Goal: Navigation & Orientation: Find specific page/section

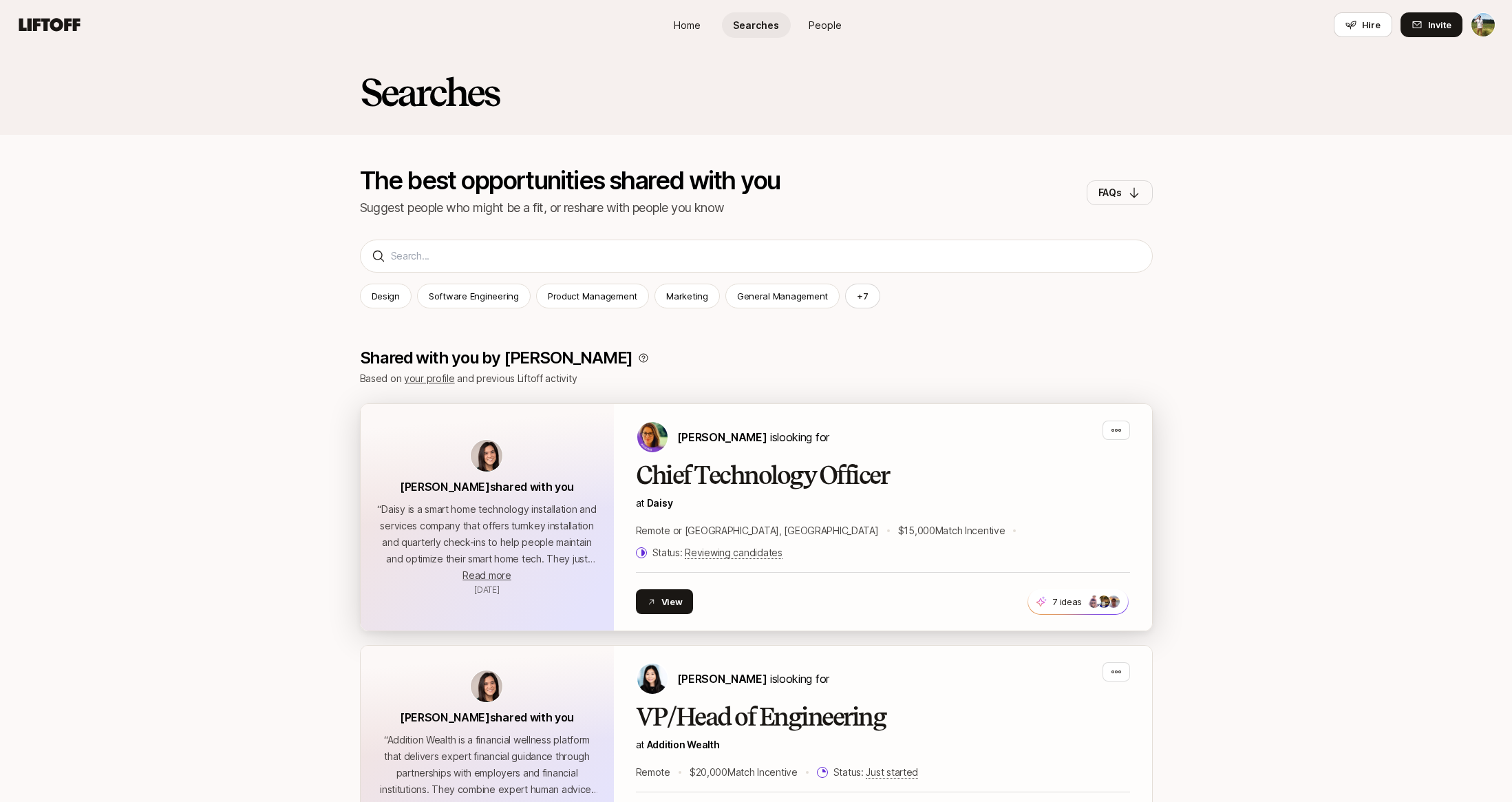
scroll to position [218, 0]
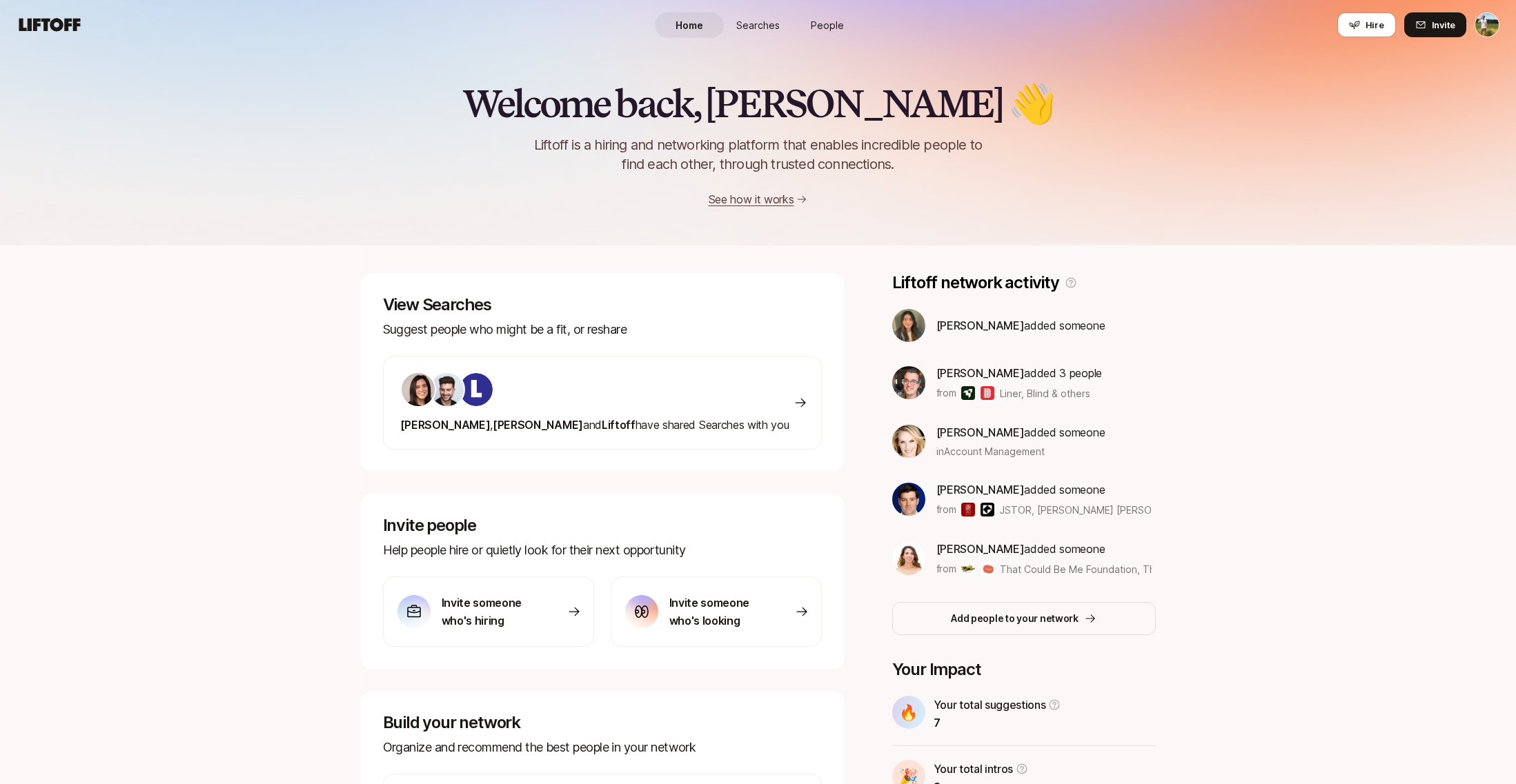
click at [755, 46] on div "Home Searches People Hire" at bounding box center [758, 25] width 207 height 50
click at [756, 26] on span "Searches" at bounding box center [758, 25] width 44 height 15
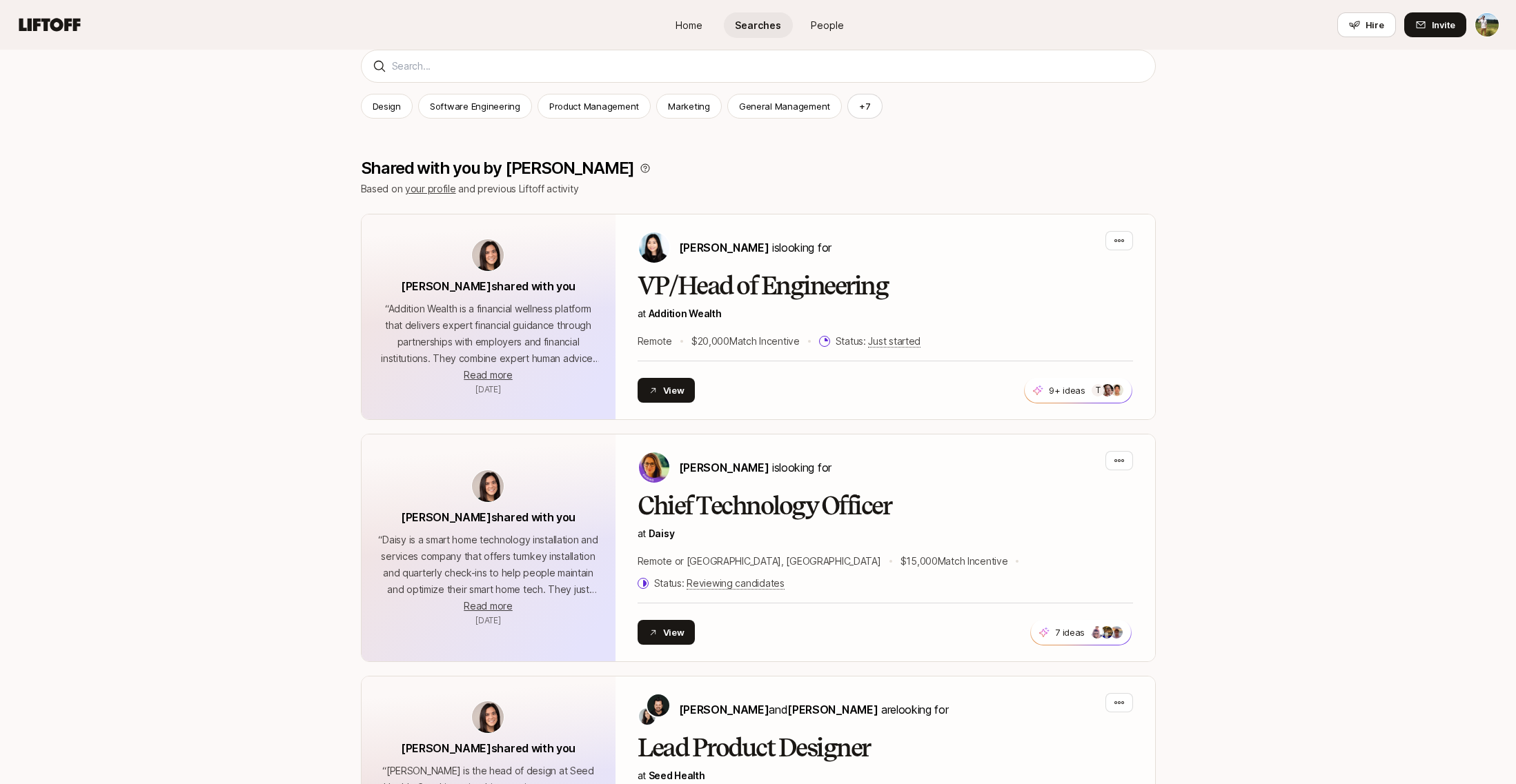
scroll to position [-21, 0]
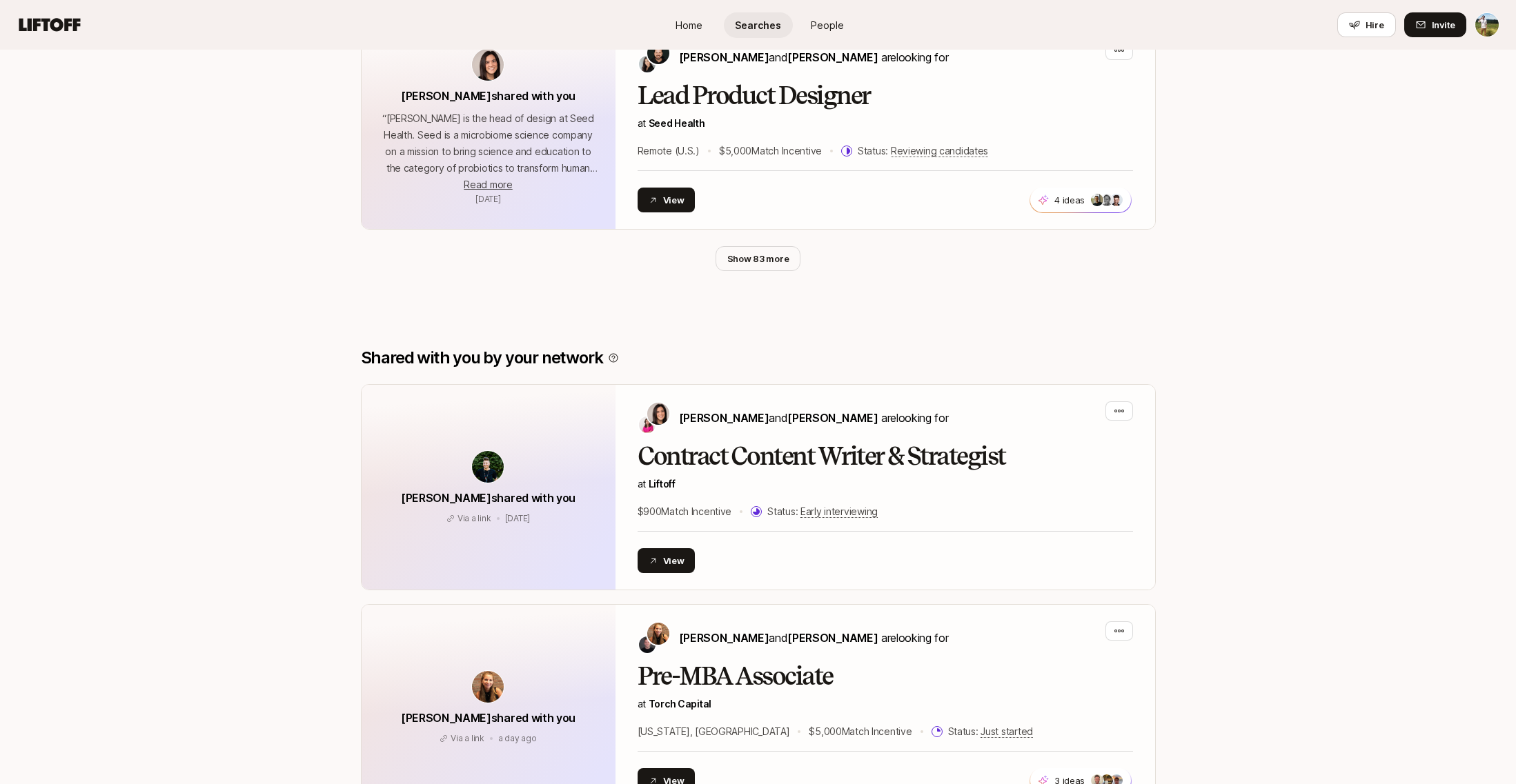
scroll to position [844, 0]
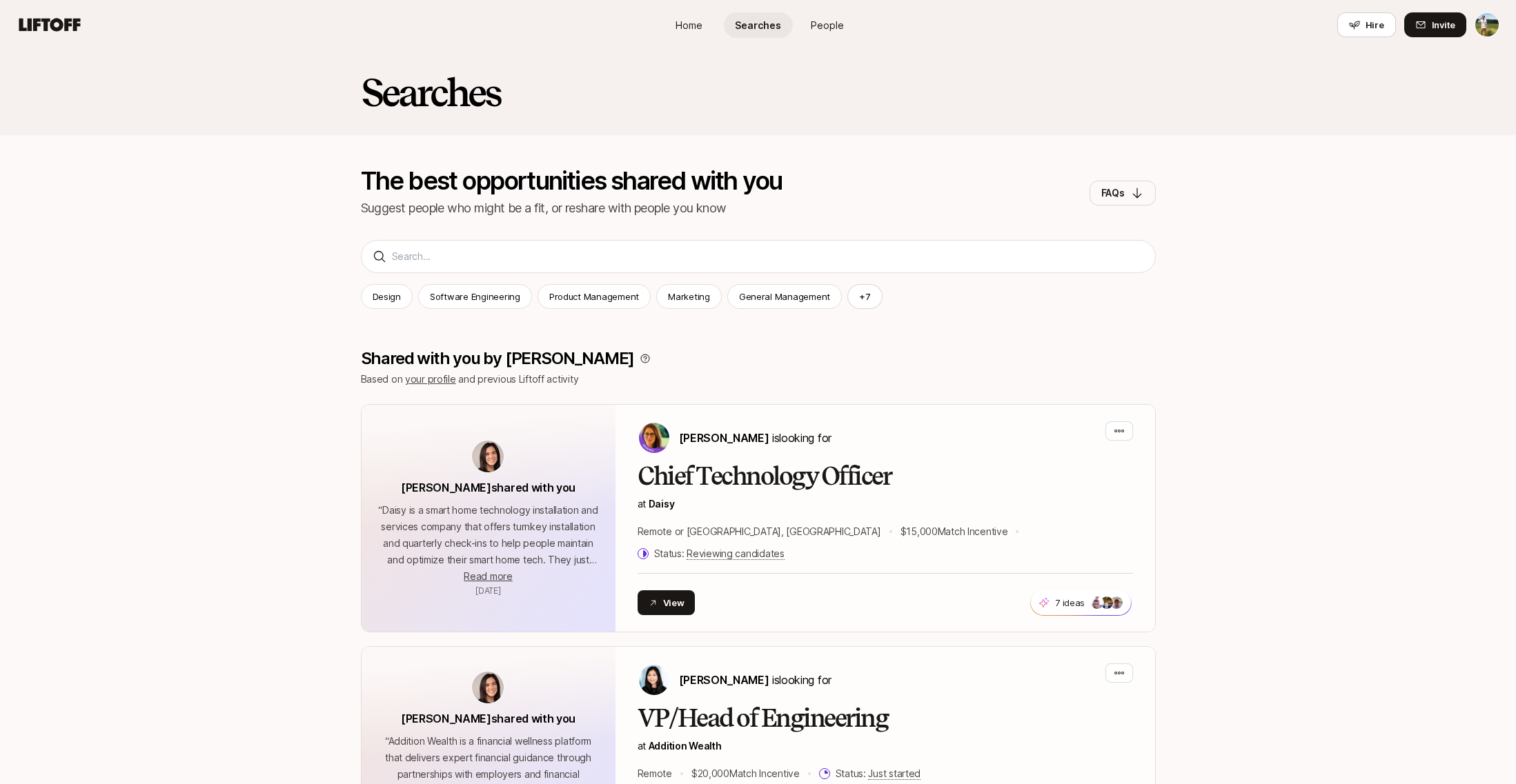
scroll to position [218, 0]
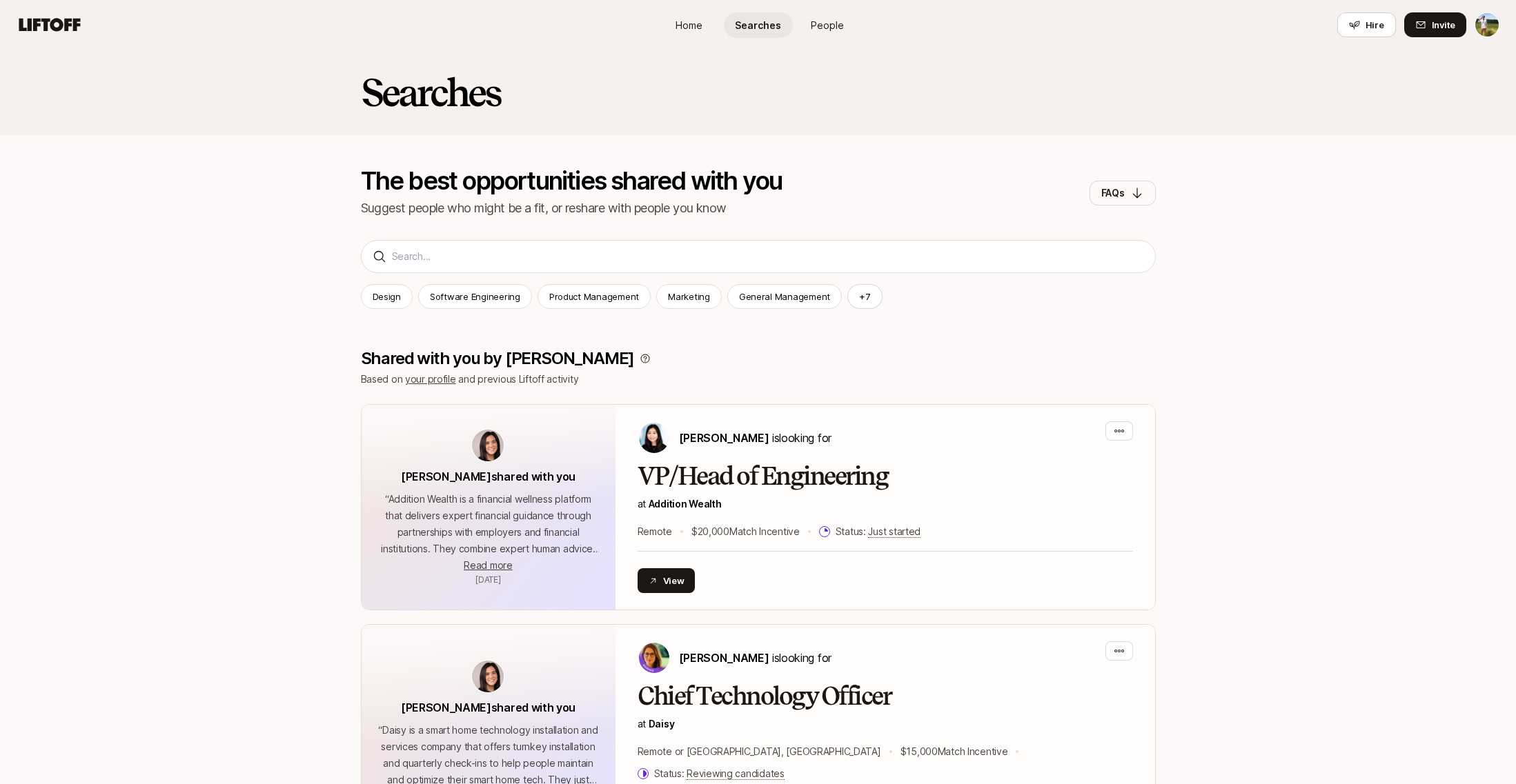
click at [665, 37] on link "Home" at bounding box center [689, 25] width 69 height 26
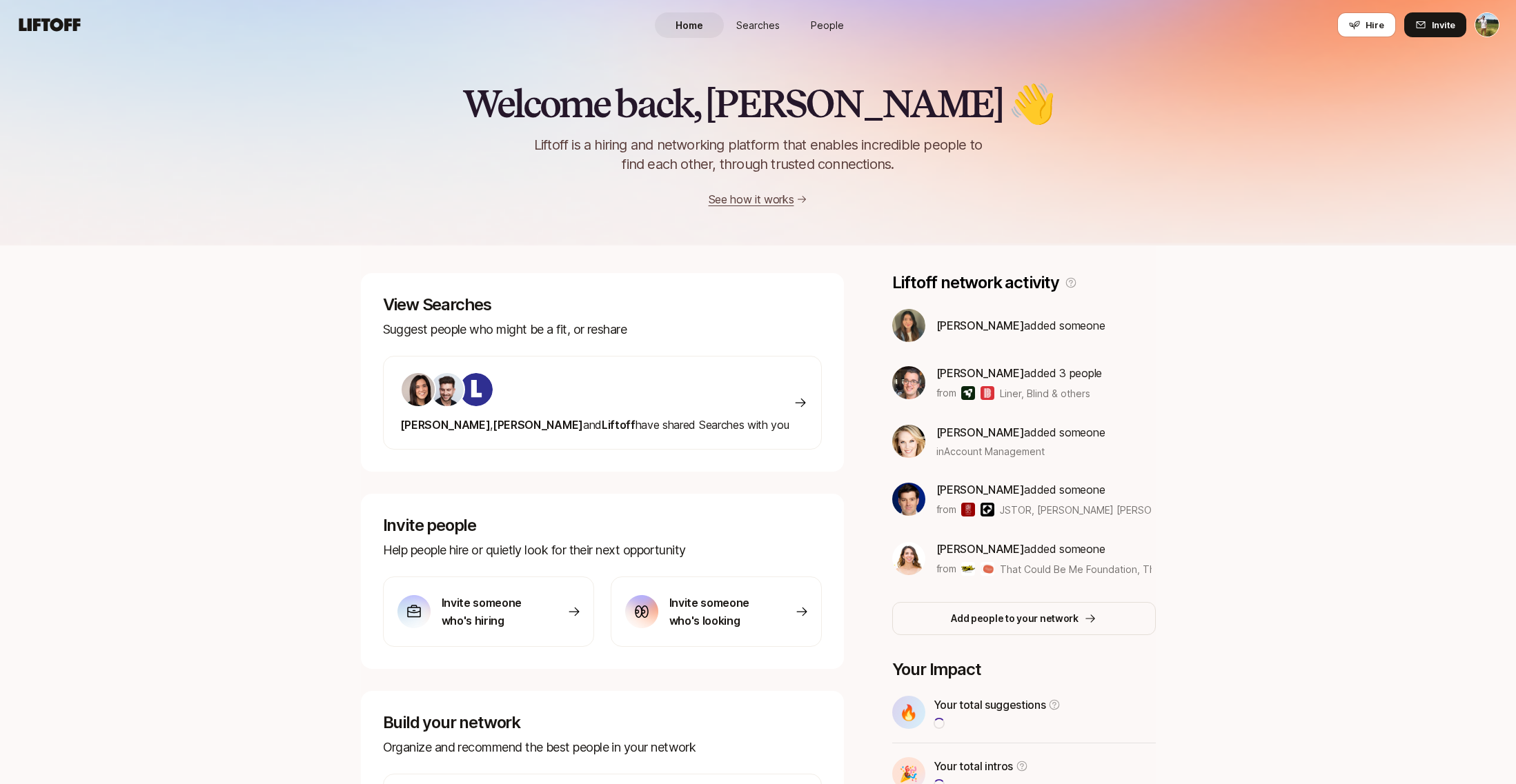
click at [839, 6] on div "Home Searches People Hire" at bounding box center [758, 25] width 207 height 50
click at [842, 2] on div "Home Searches People Hire" at bounding box center [758, 25] width 207 height 50
